Goal: Check status: Check status

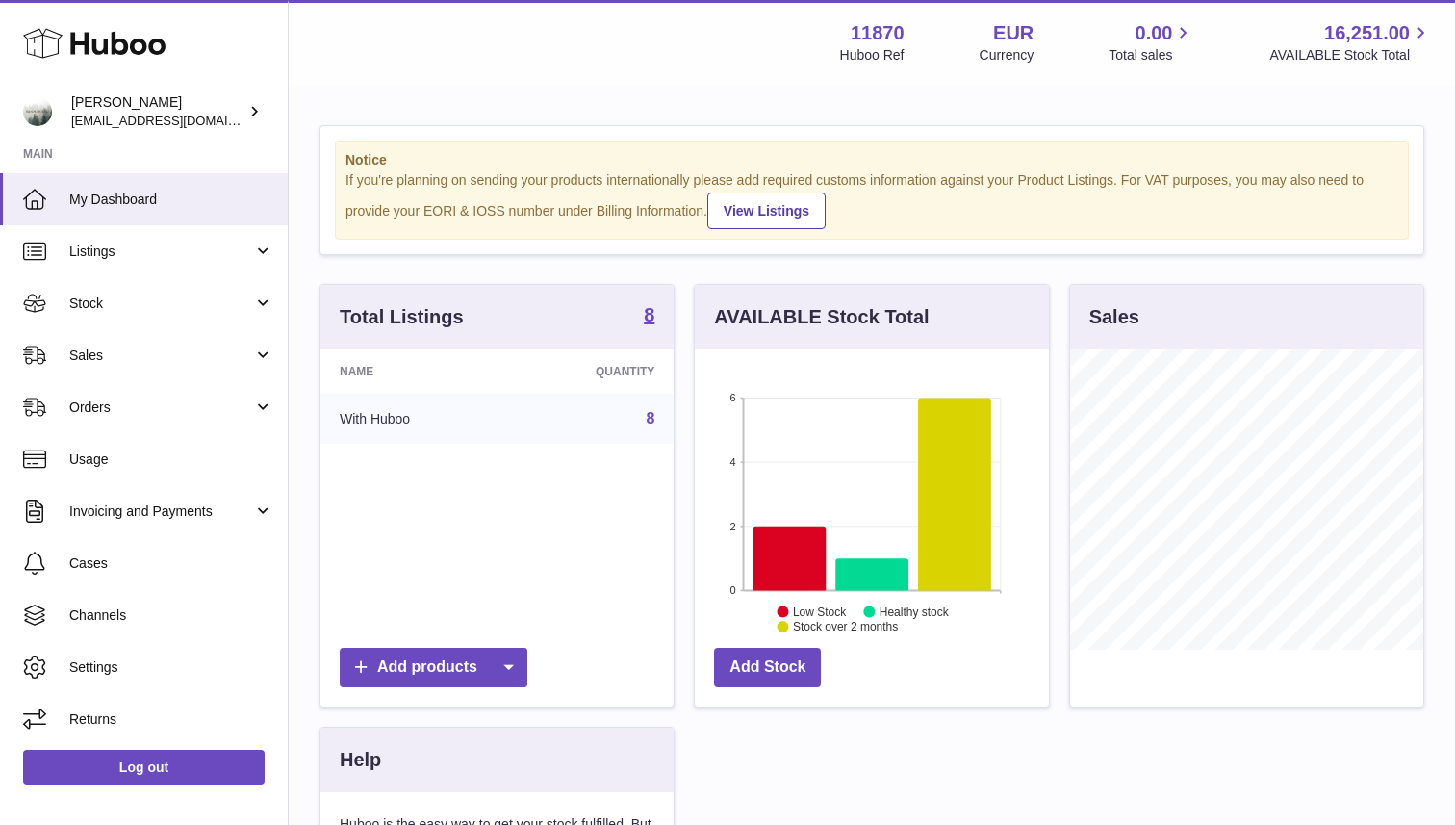
scroll to position [300, 353]
click at [157, 349] on span "Sales" at bounding box center [161, 355] width 184 height 18
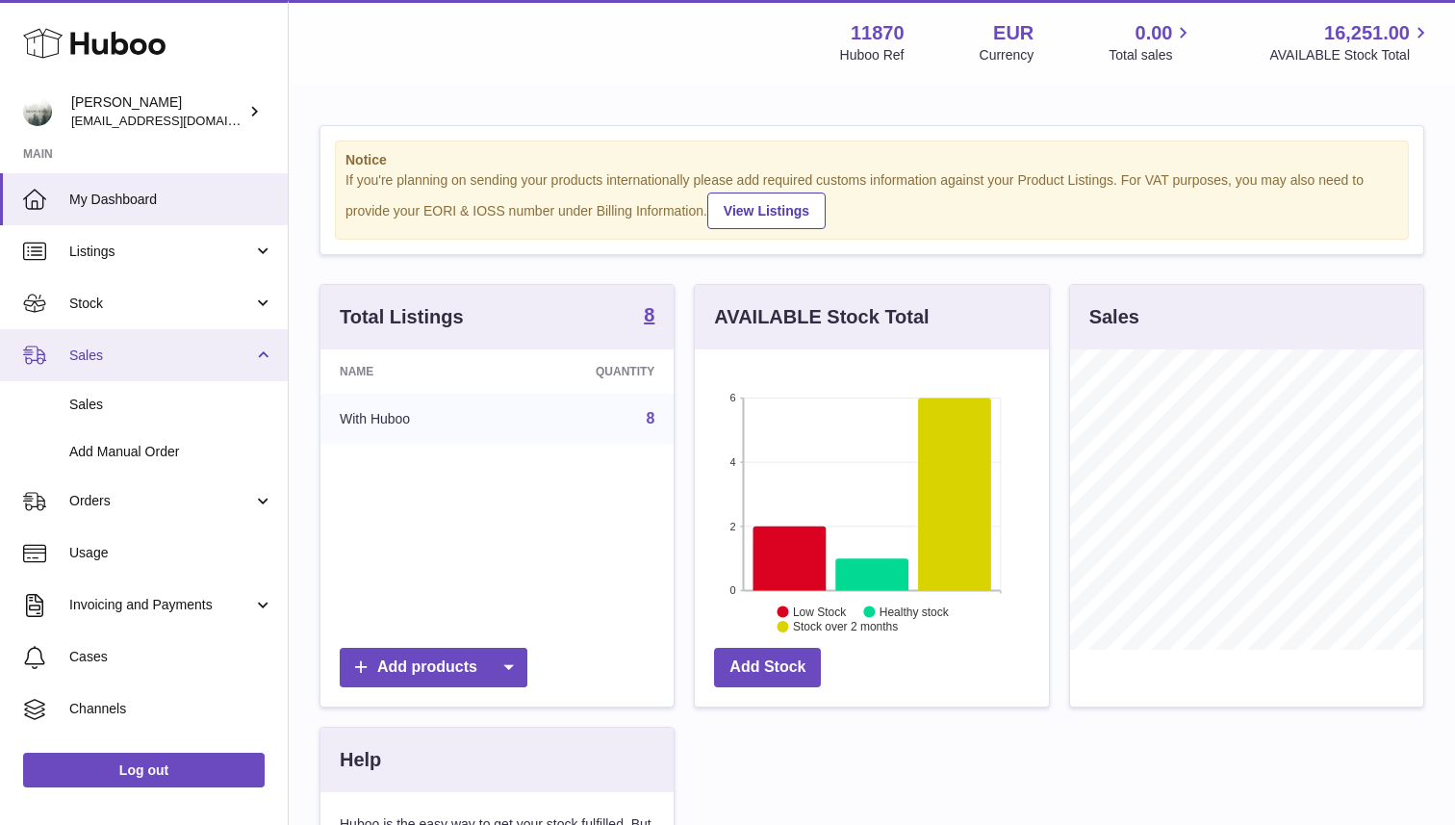
click at [148, 351] on span "Sales" at bounding box center [161, 355] width 184 height 18
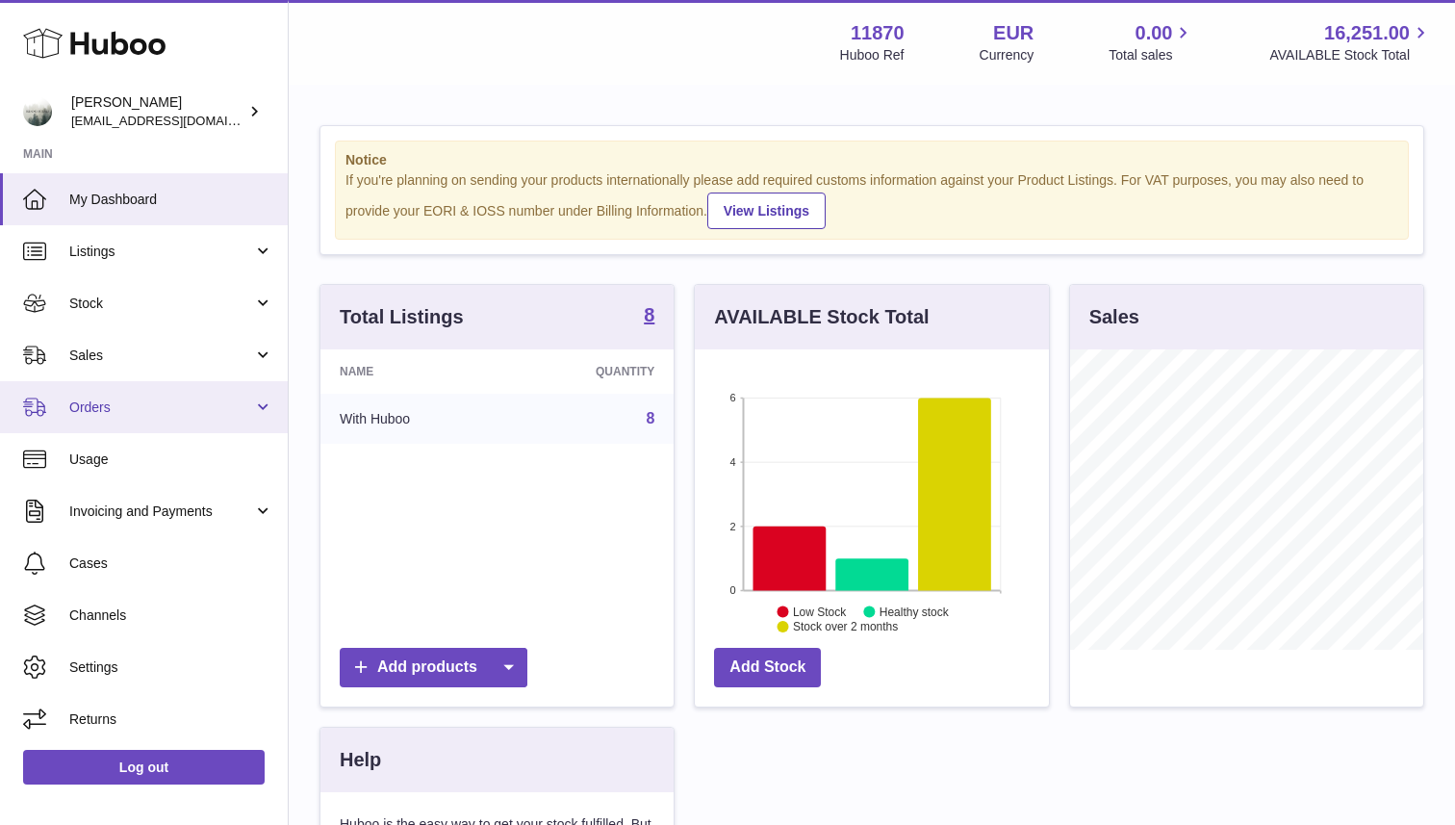
click at [140, 400] on span "Orders" at bounding box center [161, 407] width 184 height 18
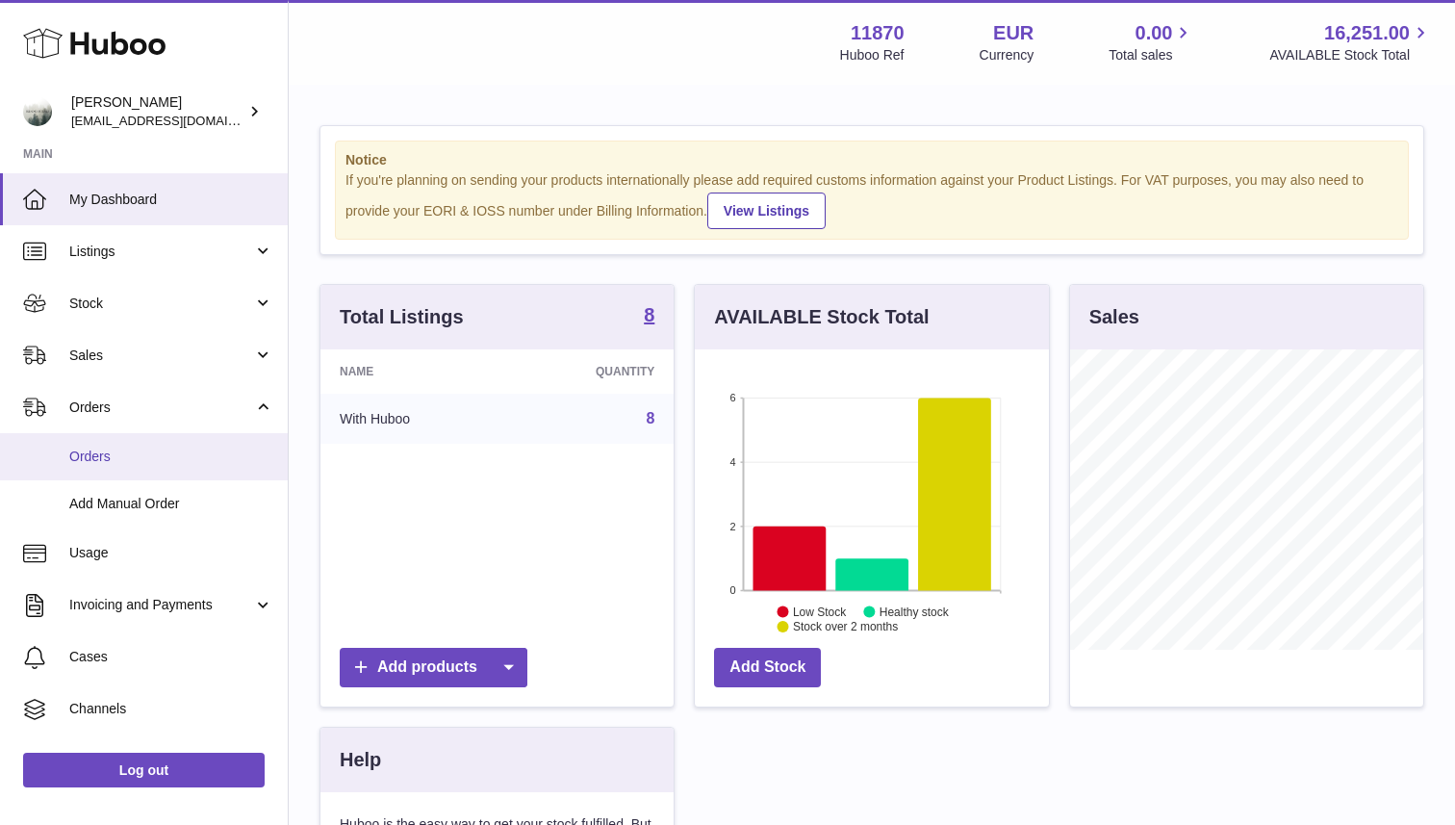
click at [127, 450] on span "Orders" at bounding box center [171, 457] width 204 height 18
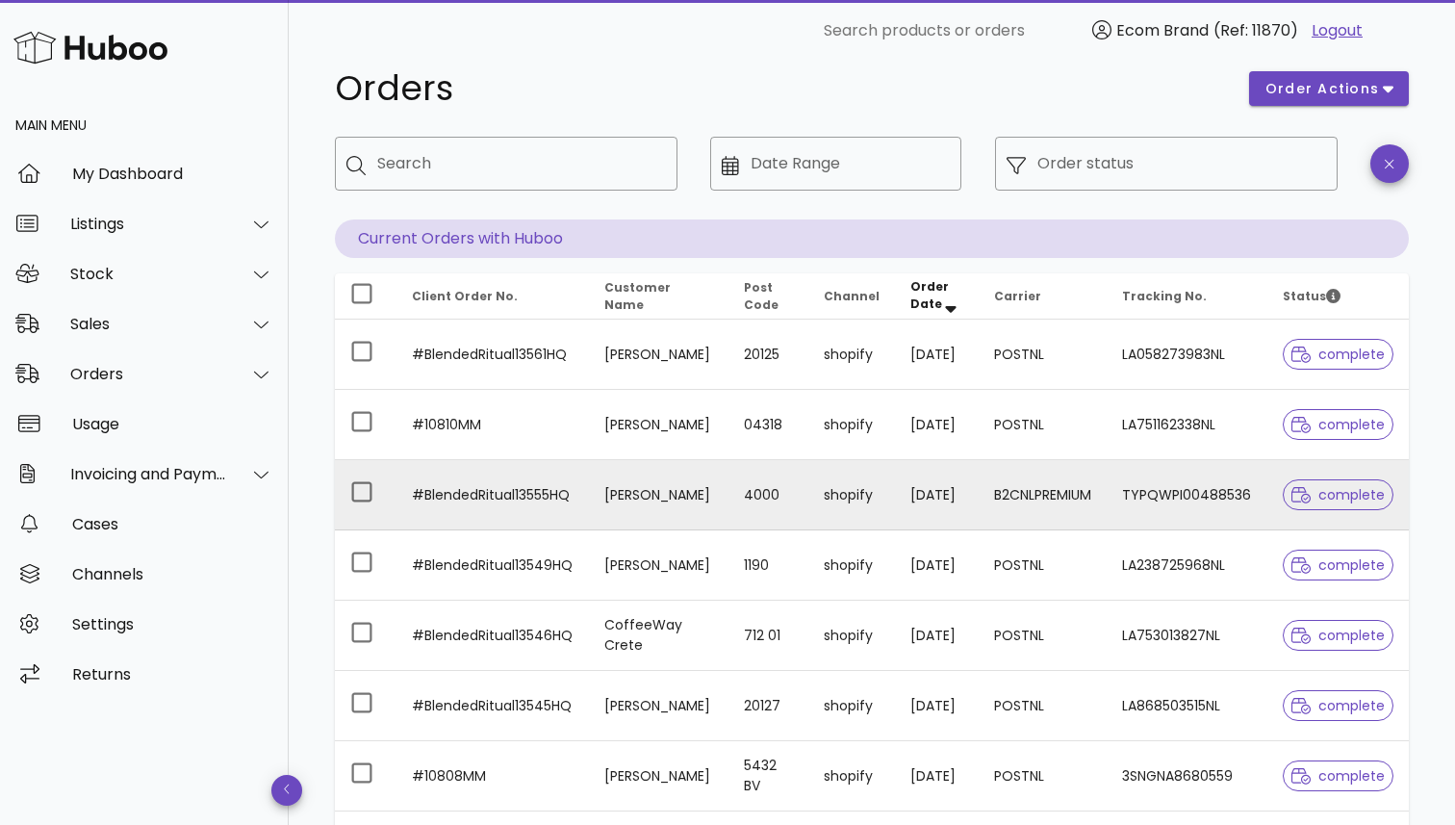
scroll to position [38, 0]
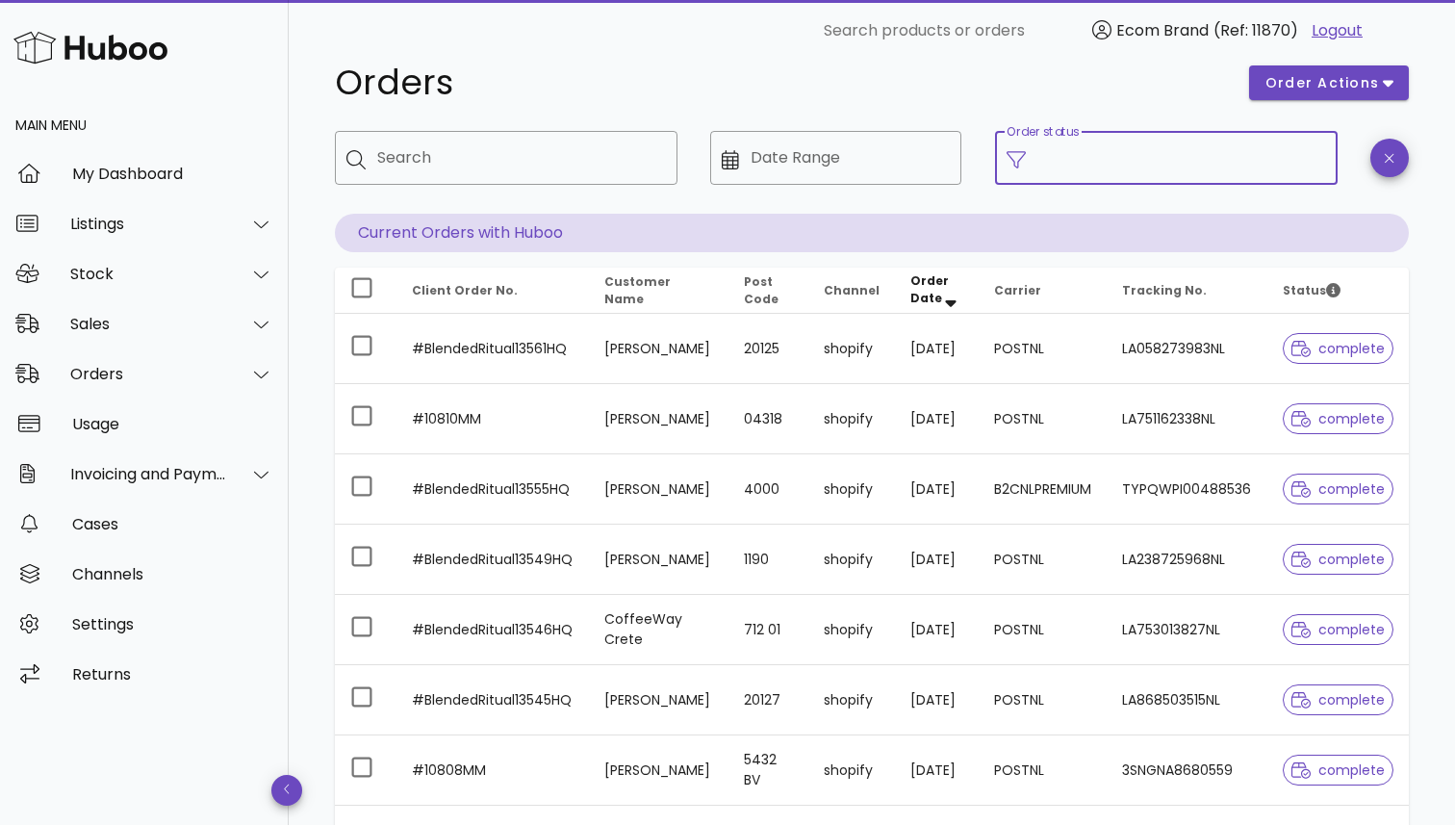
click at [1055, 155] on input "Order status" at bounding box center [1182, 157] width 289 height 31
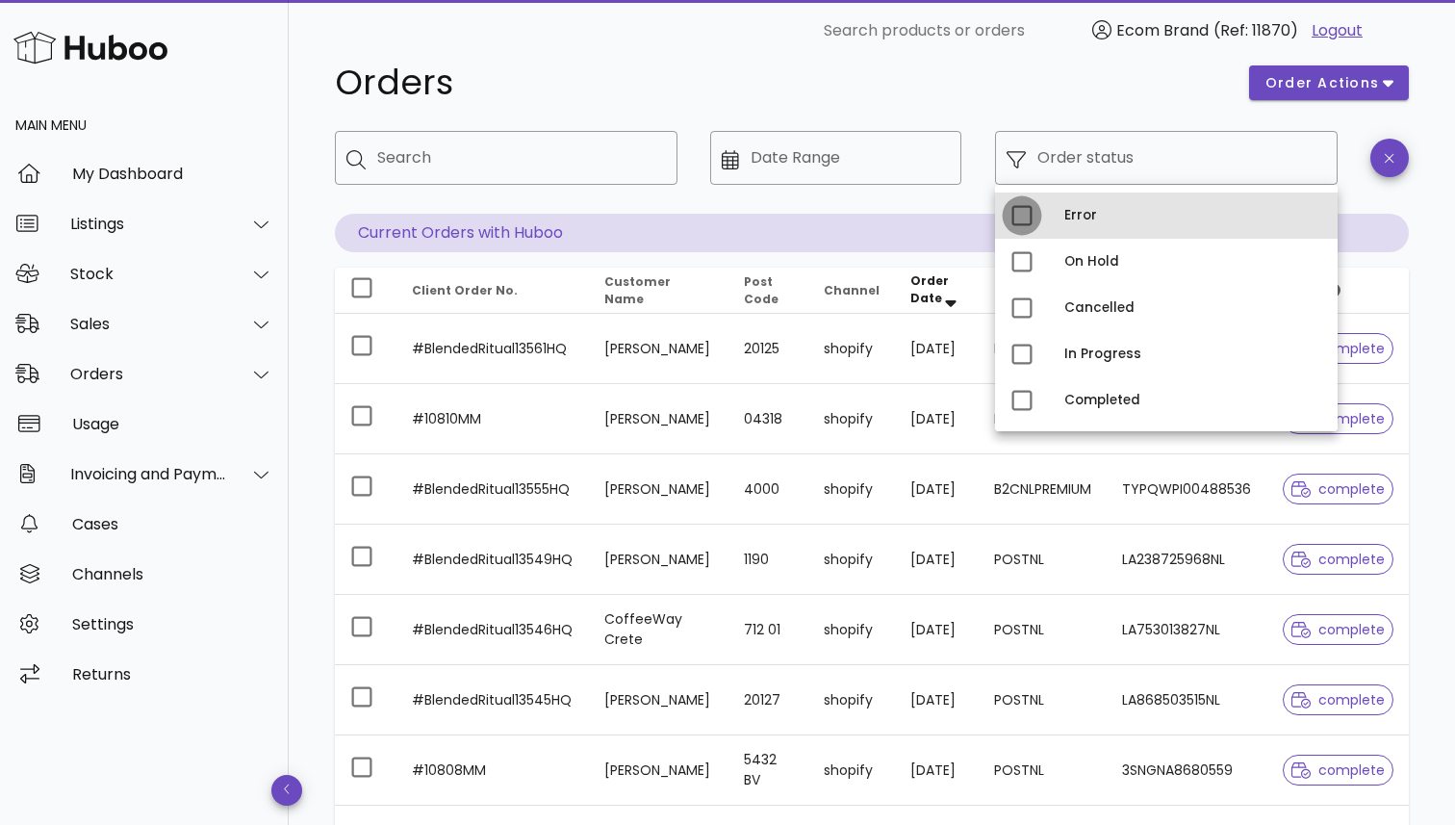
click at [1017, 227] on div at bounding box center [1022, 215] width 33 height 33
type input "**********"
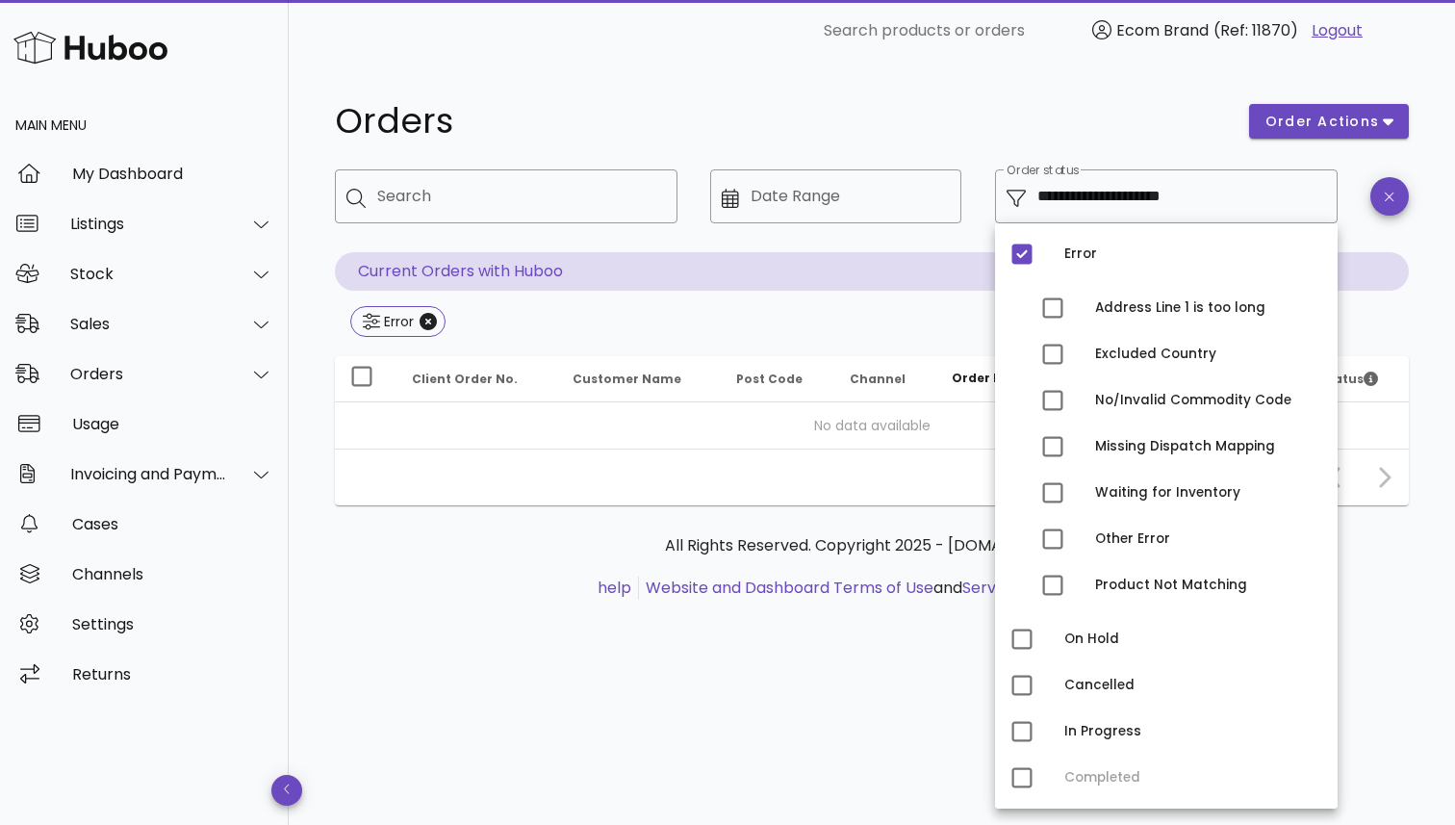
click at [1017, 225] on div "Error Address Line 1 is too long Excluded Country No/Invalid Commodity Code Mis…" at bounding box center [1166, 515] width 343 height 585
click at [1016, 241] on div at bounding box center [1022, 254] width 33 height 33
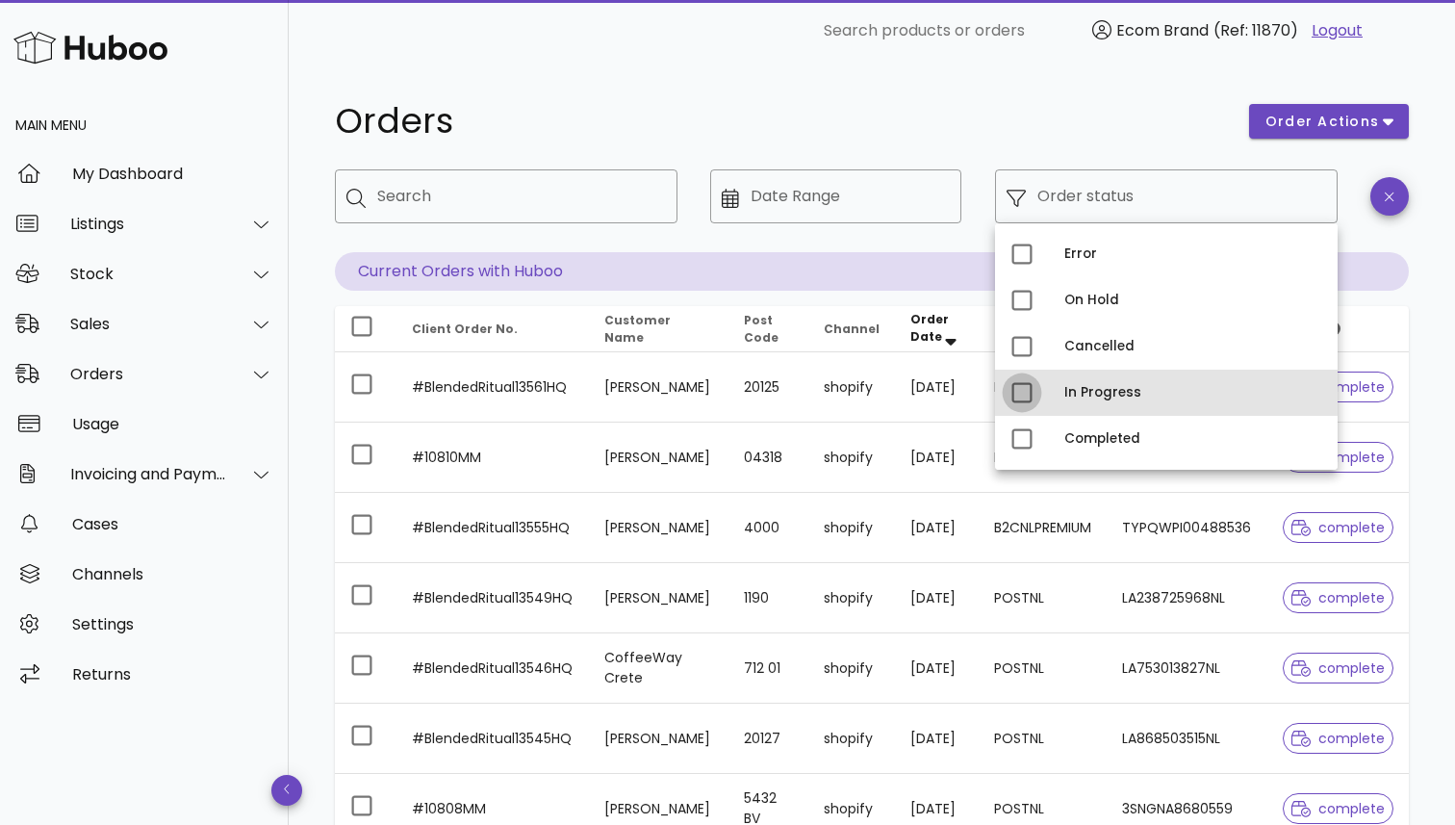
click at [1028, 393] on div at bounding box center [1022, 392] width 33 height 33
type input "**********"
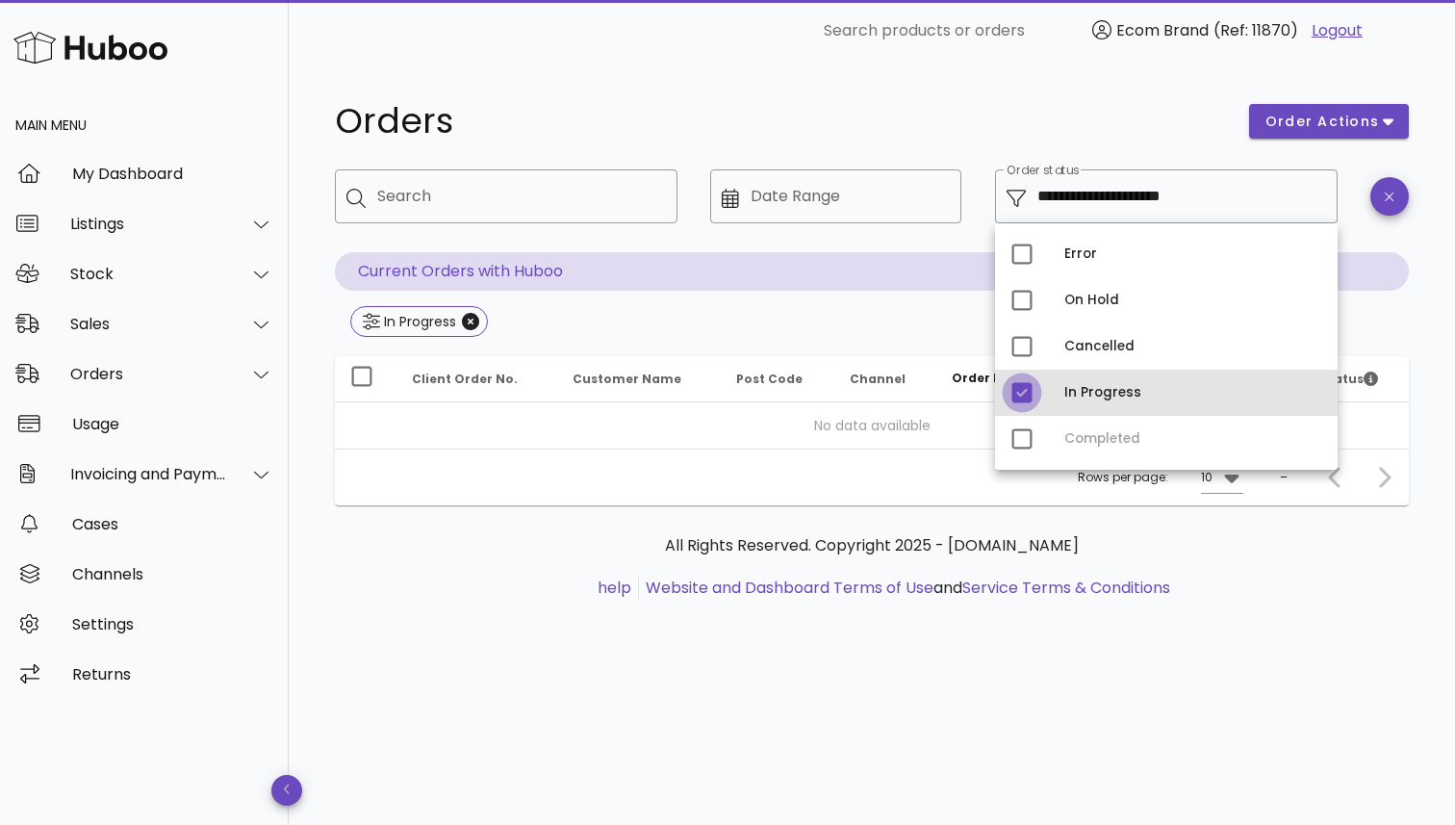
click at [1028, 392] on div at bounding box center [1022, 392] width 33 height 33
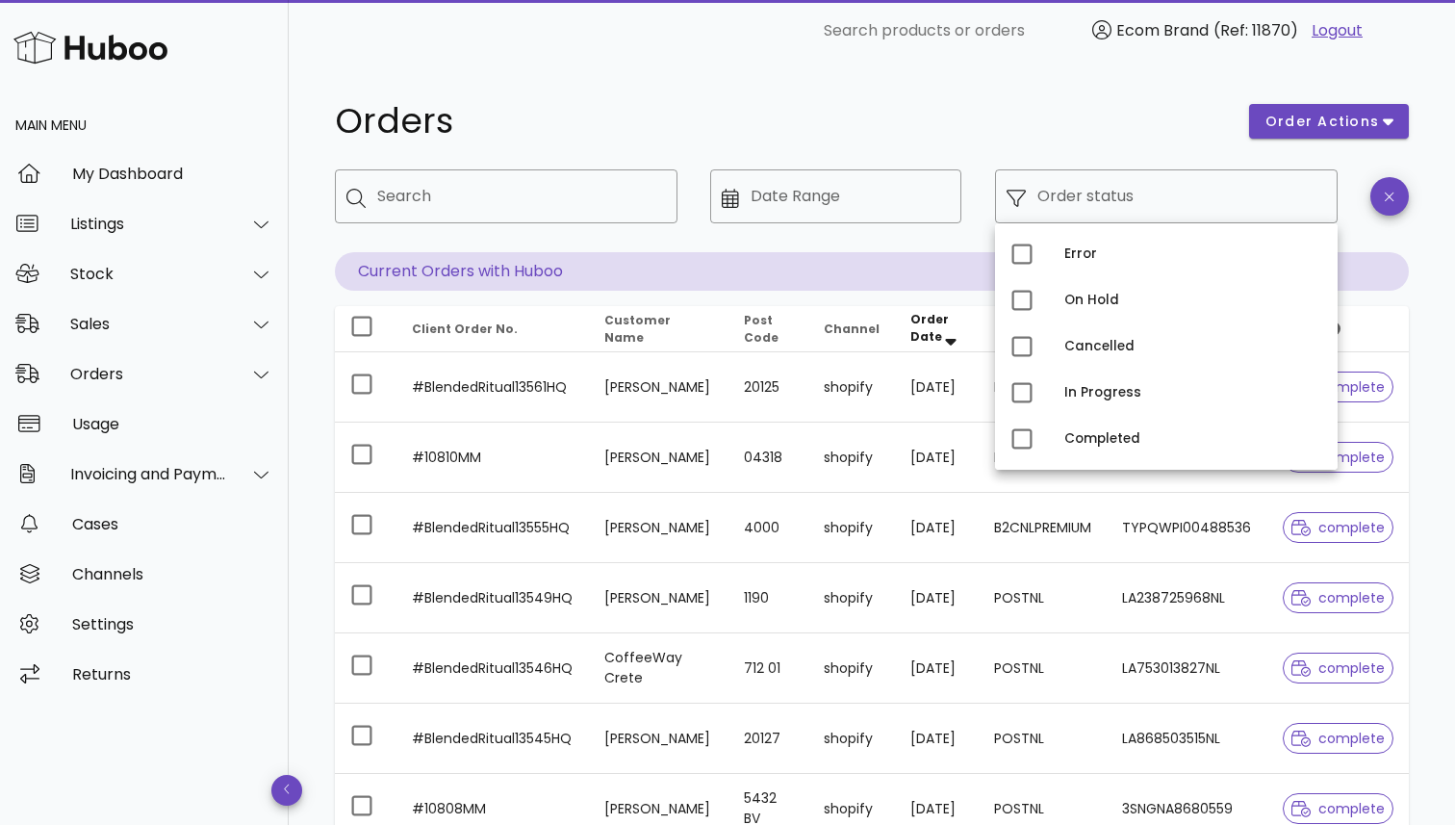
click at [922, 101] on div "Orders" at bounding box center [780, 121] width 914 height 58
